Goal: Information Seeking & Learning: Learn about a topic

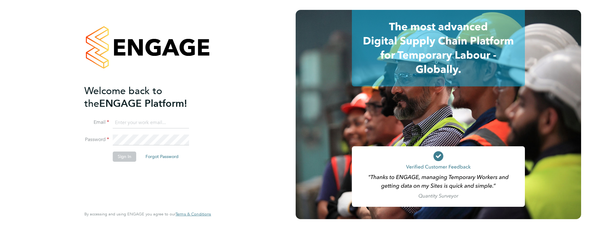
type input "james.farrington@huntereducation.co.uk"
click at [127, 156] on button "Sign In" at bounding box center [124, 157] width 23 height 10
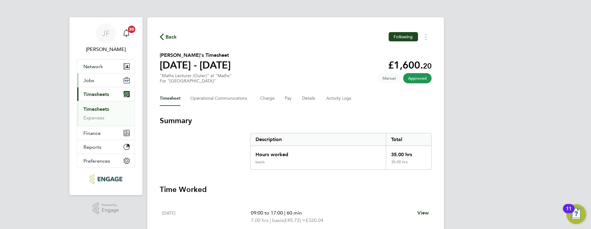
click at [96, 82] on button "Jobs" at bounding box center [105, 81] width 57 height 14
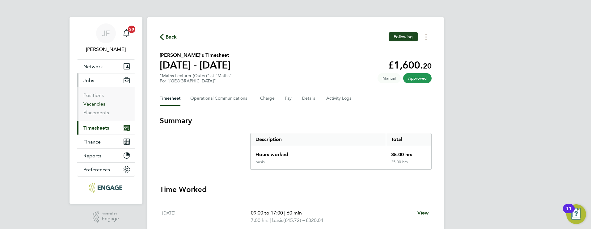
click at [99, 103] on link "Vacancies" at bounding box center [94, 104] width 22 height 6
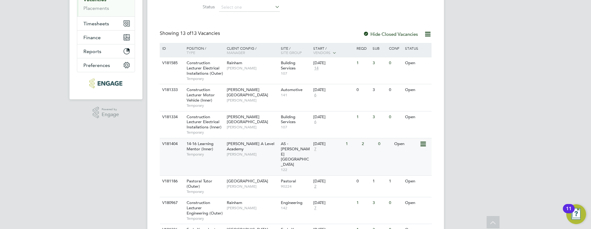
scroll to position [111, 0]
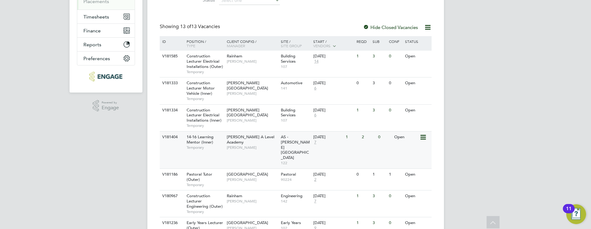
click at [251, 146] on div "[PERSON_NAME] A Level Academy [PERSON_NAME]" at bounding box center [252, 142] width 54 height 21
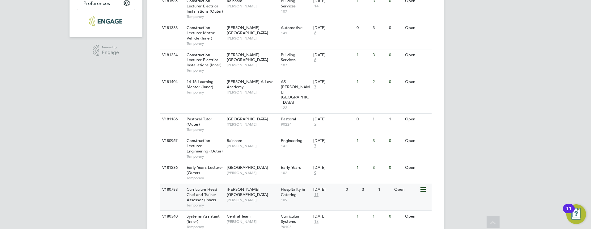
scroll to position [177, 0]
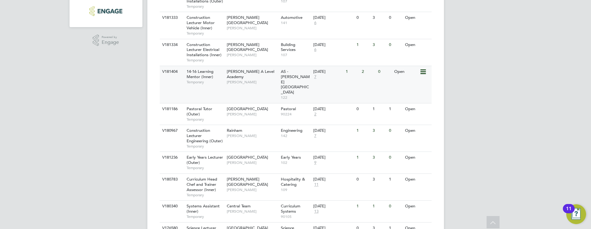
click at [202, 78] on span "14-16 Learning Mentor (Inner)" at bounding box center [200, 74] width 27 height 11
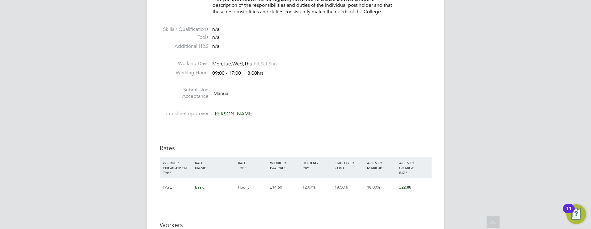
scroll to position [924, 0]
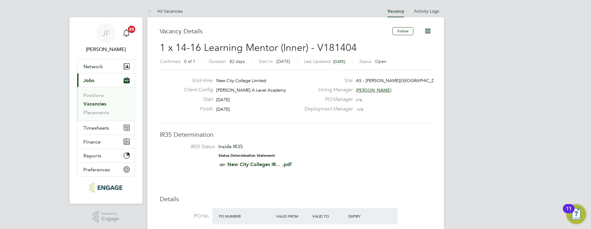
scroll to position [1, 0]
click at [99, 99] on li "Positions" at bounding box center [106, 95] width 46 height 9
click at [99, 102] on link "Vacancies" at bounding box center [94, 103] width 23 height 6
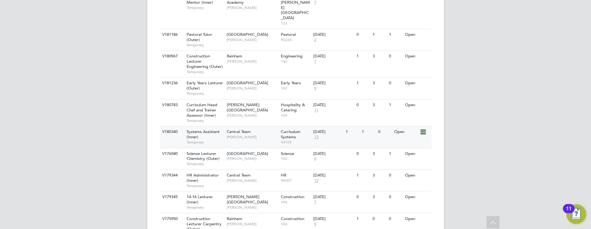
scroll to position [252, 0]
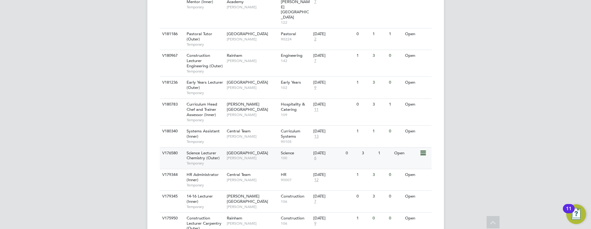
click at [232, 150] on span "[GEOGRAPHIC_DATA]" at bounding box center [247, 152] width 41 height 5
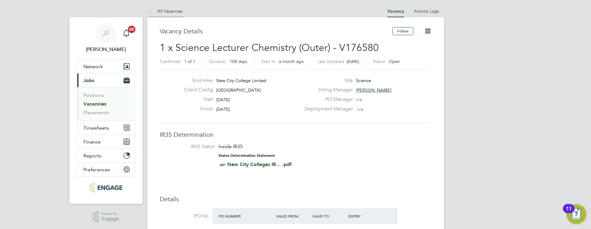
click at [171, 13] on link "All Vacancies" at bounding box center [164, 11] width 35 height 6
